Goal: Transaction & Acquisition: Purchase product/service

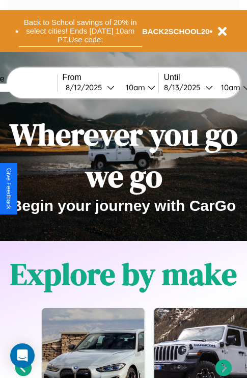
click at [80, 31] on button "Back to School savings of 20% in select cities! Ends 9/1 at 10am PT. Use code:" at bounding box center [80, 31] width 123 height 32
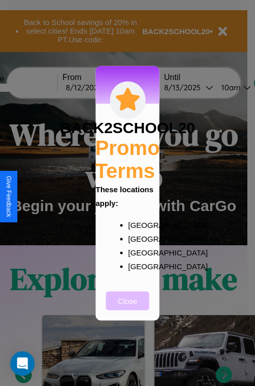
click at [127, 307] on button "Close" at bounding box center [127, 300] width 43 height 19
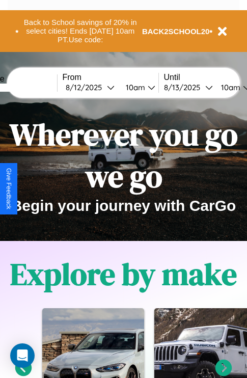
scroll to position [157, 0]
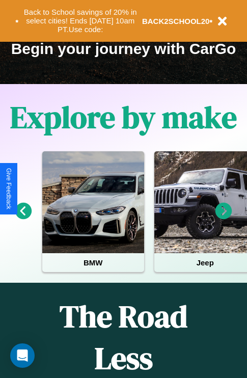
click at [224, 218] on icon at bounding box center [224, 211] width 17 height 17
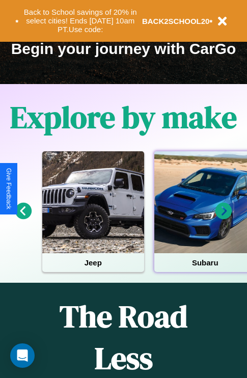
click at [204, 218] on div at bounding box center [205, 202] width 102 height 102
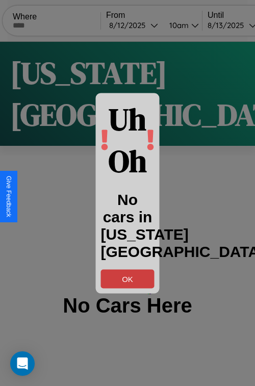
click at [127, 278] on button "OK" at bounding box center [127, 278] width 53 height 19
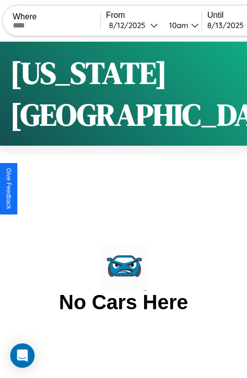
click at [63, 25] on input "text" at bounding box center [57, 25] width 88 height 8
type input "********"
click at [147, 25] on div "8 / 12 / 2025" at bounding box center [129, 25] width 41 height 10
select select "*"
select select "****"
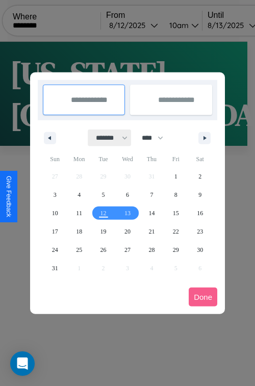
click at [107, 138] on select "******* ******** ***** ***** *** **** **** ****** ********* ******* ******** **…" at bounding box center [109, 137] width 43 height 17
select select "*"
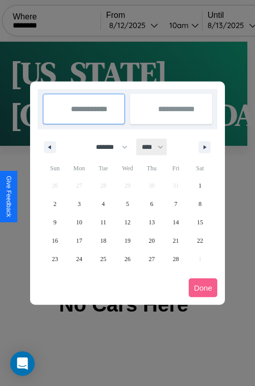
click at [157, 147] on select "**** **** **** **** **** **** **** **** **** **** **** **** **** **** **** ****…" at bounding box center [152, 147] width 31 height 17
select select "****"
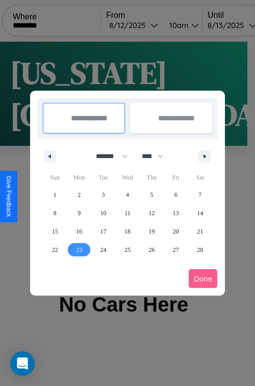
click at [79, 249] on span "23" at bounding box center [79, 249] width 6 height 18
type input "**********"
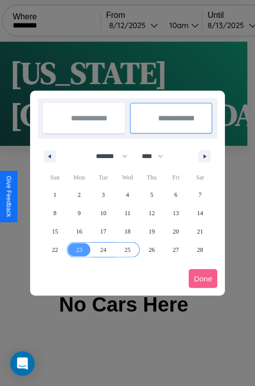
click at [127, 249] on span "25" at bounding box center [127, 249] width 6 height 18
type input "**********"
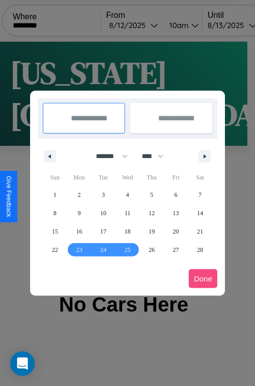
click at [203, 278] on button "Done" at bounding box center [203, 278] width 29 height 19
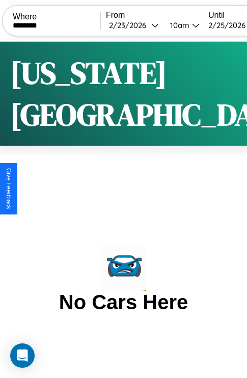
click at [192, 25] on div "10am" at bounding box center [178, 25] width 27 height 10
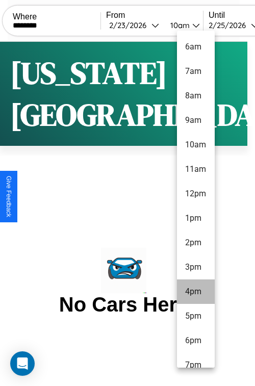
click at [195, 291] on li "4pm" at bounding box center [196, 291] width 38 height 24
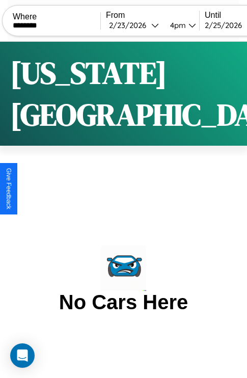
scroll to position [0, 58]
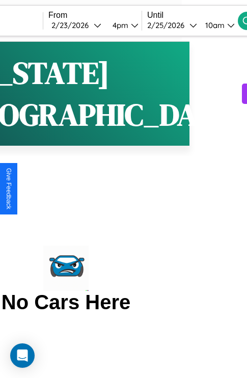
click at [227, 25] on div "10am" at bounding box center [213, 25] width 27 height 10
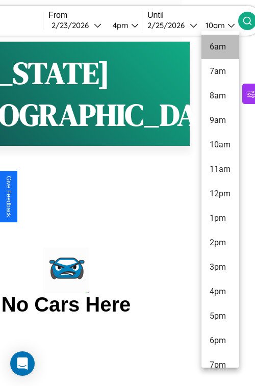
click at [220, 47] on li "6am" at bounding box center [220, 47] width 38 height 24
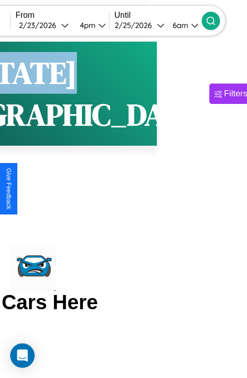
click at [216, 20] on icon at bounding box center [211, 21] width 10 height 10
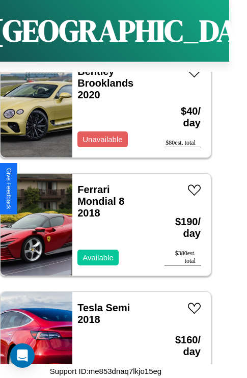
scroll to position [3466, 0]
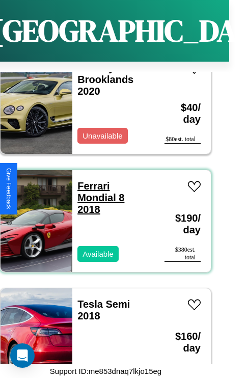
click at [90, 180] on link "Ferrari Mondial 8 2018" at bounding box center [100, 197] width 47 height 35
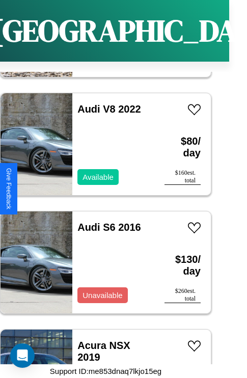
scroll to position [4176, 0]
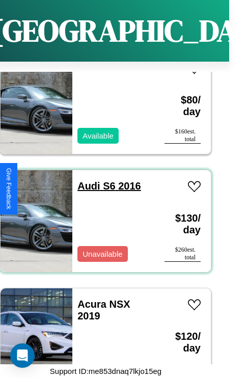
click at [86, 180] on link "Audi S6 2016" at bounding box center [109, 185] width 64 height 11
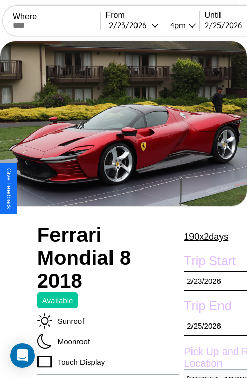
scroll to position [48, 0]
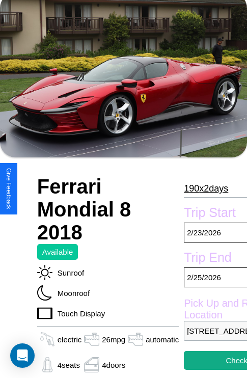
click at [205, 189] on p "190 x 2 days" at bounding box center [206, 188] width 44 height 16
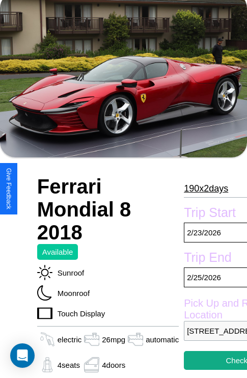
click at [205, 189] on p "190 x 2 days" at bounding box center [206, 188] width 44 height 16
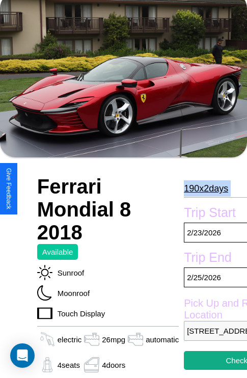
click at [205, 189] on p "190 x 2 days" at bounding box center [206, 188] width 44 height 16
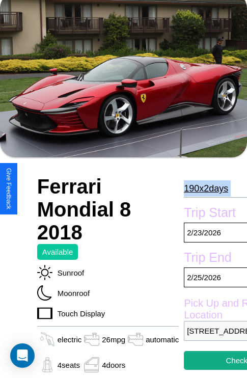
click at [205, 189] on p "190 x 2 days" at bounding box center [206, 188] width 44 height 16
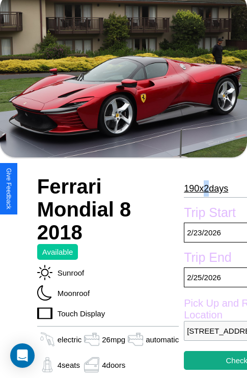
click at [205, 189] on p "190 x 2 days" at bounding box center [206, 188] width 44 height 16
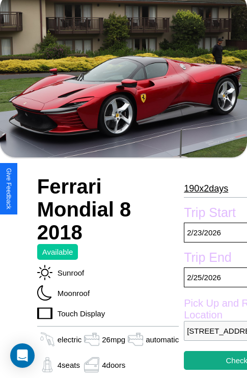
scroll to position [341, 39]
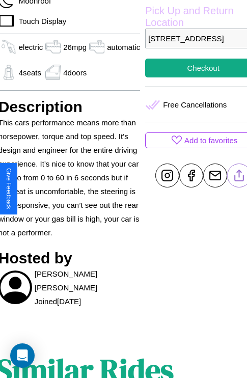
click at [239, 177] on line at bounding box center [239, 173] width 0 height 7
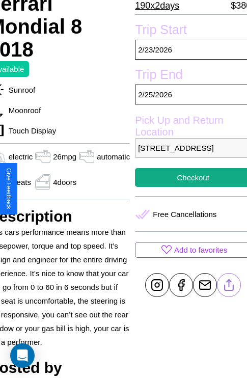
scroll to position [233, 49]
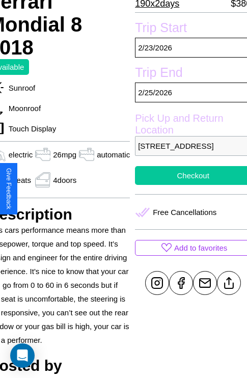
click at [189, 185] on button "Checkout" at bounding box center [193, 175] width 116 height 19
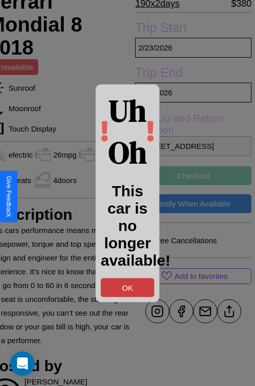
click at [127, 287] on button "OK" at bounding box center [127, 287] width 53 height 19
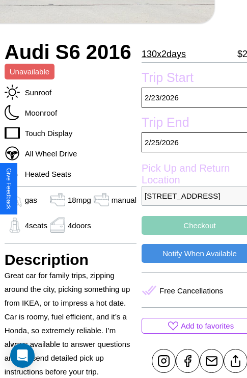
scroll to position [197, 35]
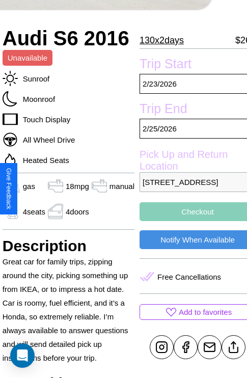
click at [189, 189] on p "8951 School Street Brisbane Queensland 51847 Australia" at bounding box center [198, 182] width 116 height 20
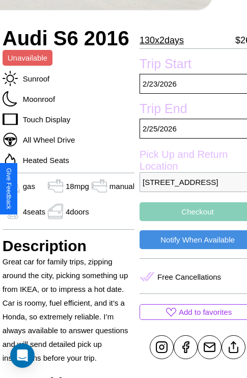
click at [189, 189] on p "8951 School Street Brisbane Queensland 51847 Australia" at bounding box center [198, 182] width 116 height 20
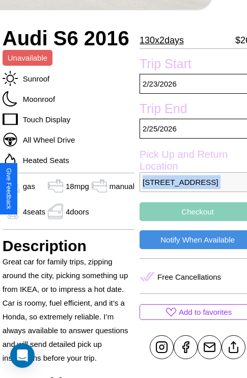
click at [189, 189] on p "8951 School Street Brisbane Queensland 51847 Australia" at bounding box center [198, 182] width 116 height 20
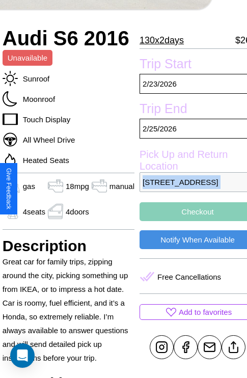
click at [189, 189] on p "8951 School Street Brisbane Queensland 51847 Australia" at bounding box center [198, 182] width 116 height 20
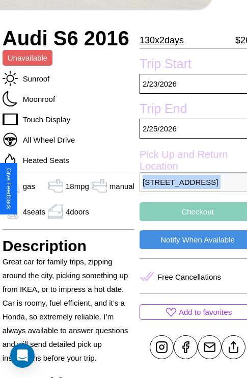
click at [189, 189] on p "8951 School Street Brisbane Queensland 51847 Australia" at bounding box center [198, 182] width 116 height 20
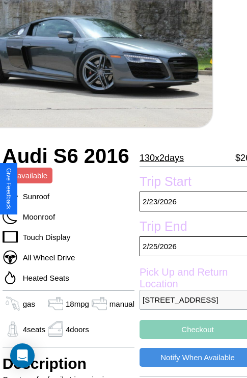
scroll to position [58, 35]
